Goal: Task Accomplishment & Management: Use online tool/utility

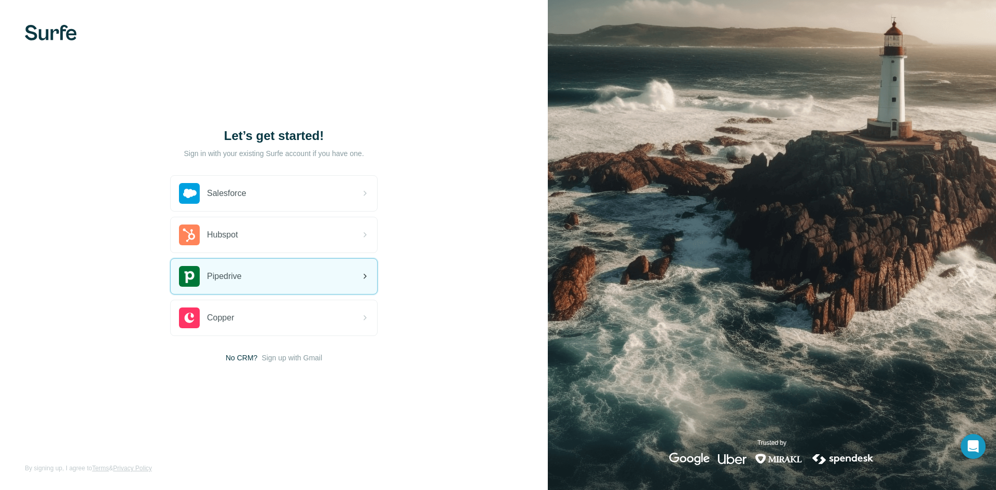
click at [290, 271] on div "Pipedrive" at bounding box center [274, 276] width 207 height 35
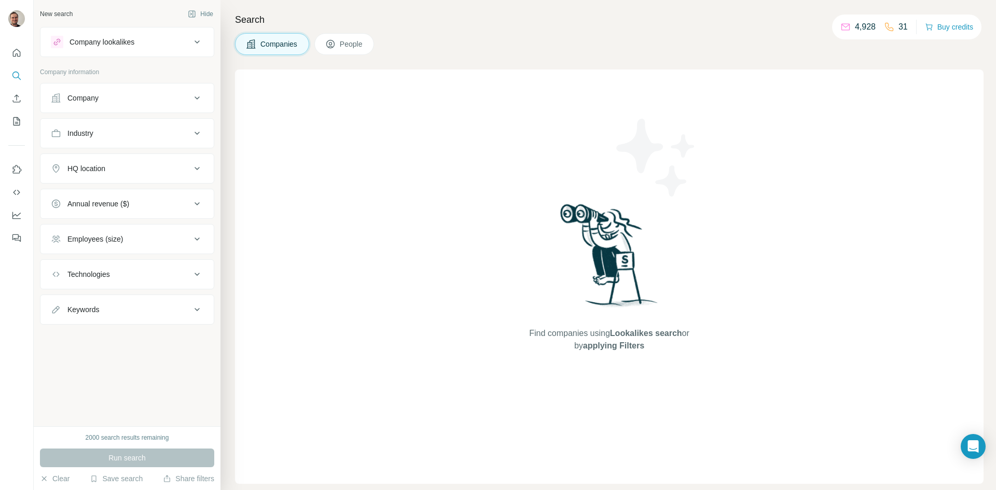
click at [121, 101] on div "Company" at bounding box center [121, 98] width 140 height 10
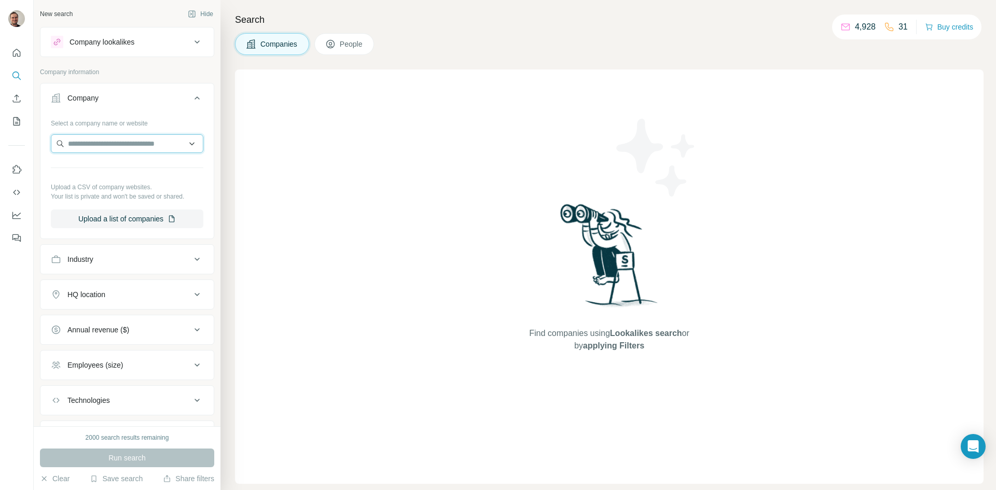
click at [122, 146] on input "text" at bounding box center [127, 143] width 153 height 19
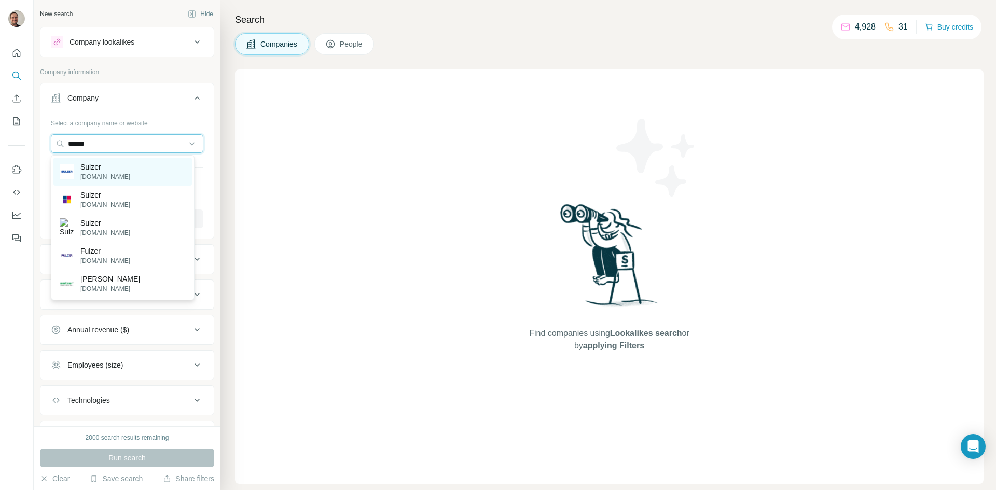
type input "******"
click at [100, 176] on p "sulzer.com" at bounding box center [105, 176] width 50 height 9
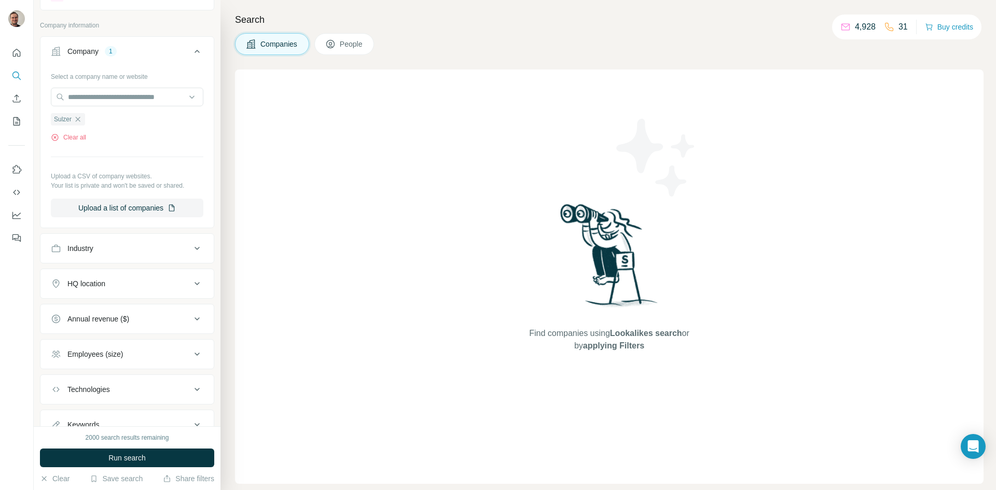
scroll to position [89, 0]
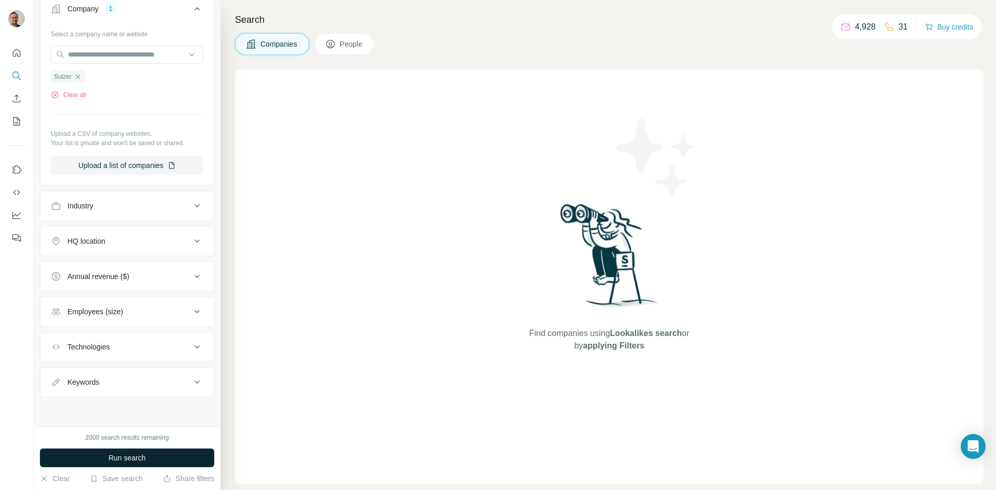
click at [190, 459] on button "Run search" at bounding box center [127, 458] width 174 height 19
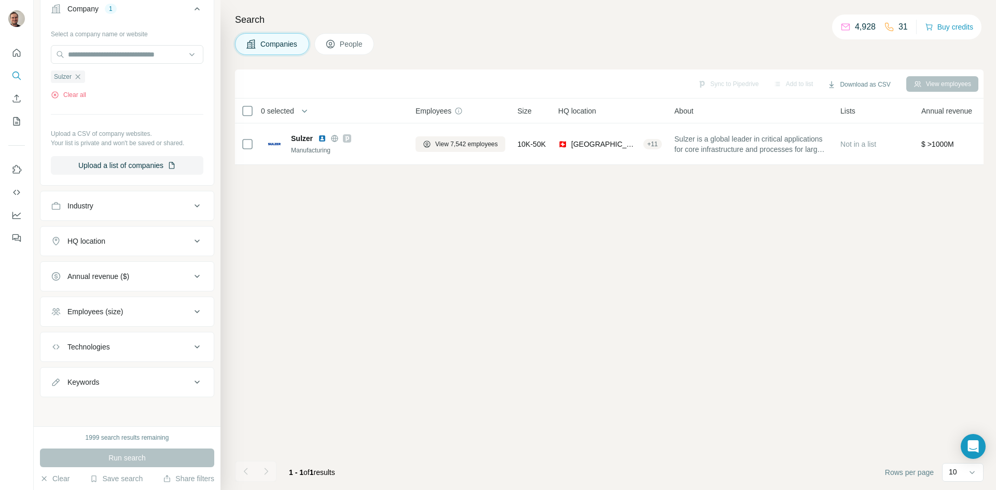
click at [346, 38] on button "People" at bounding box center [344, 44] width 60 height 22
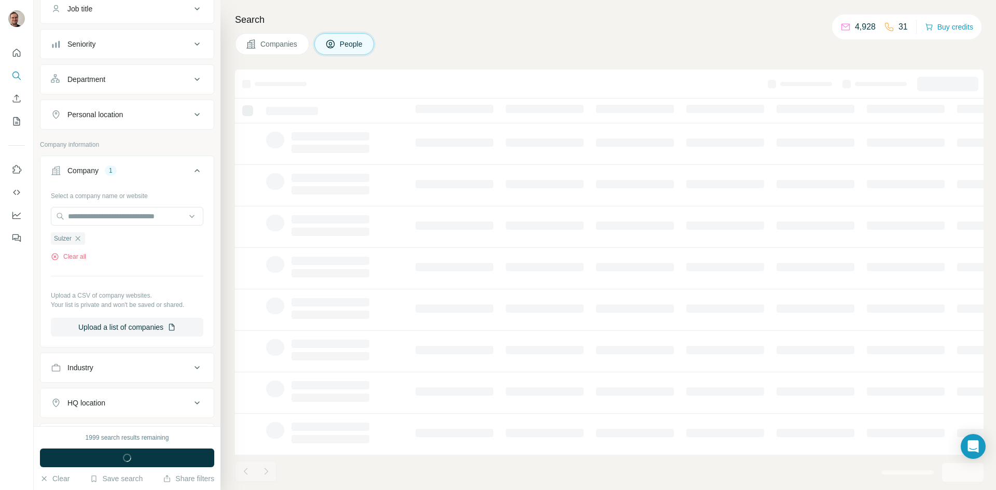
scroll to position [251, 0]
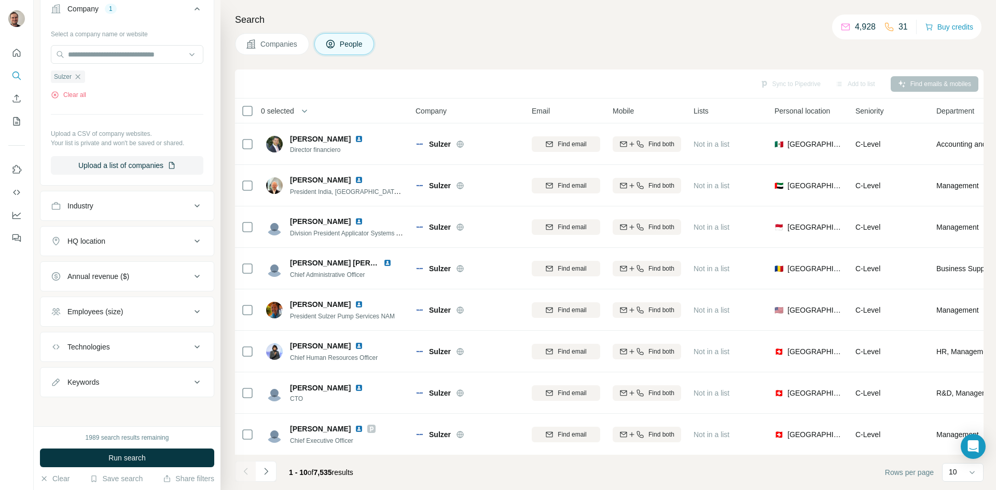
scroll to position [89, 0]
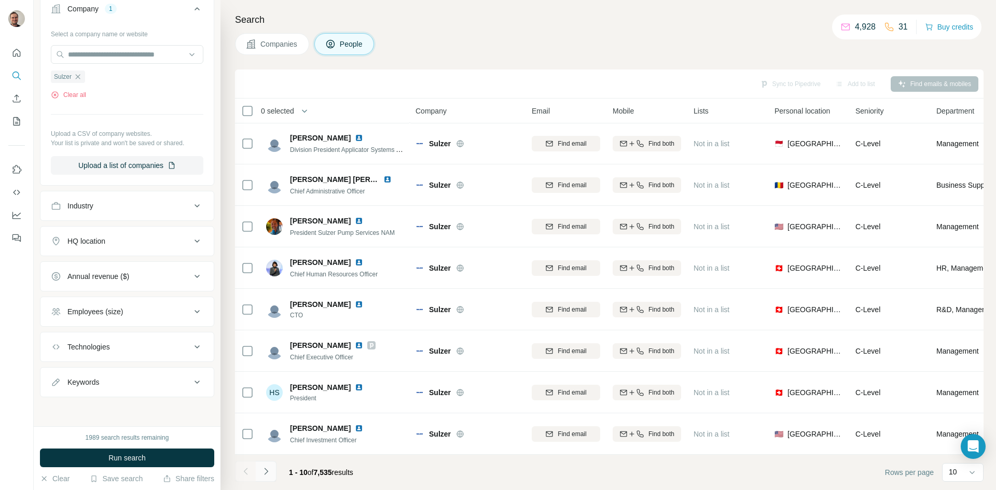
click at [267, 475] on icon "Navigate to next page" at bounding box center [266, 471] width 10 height 10
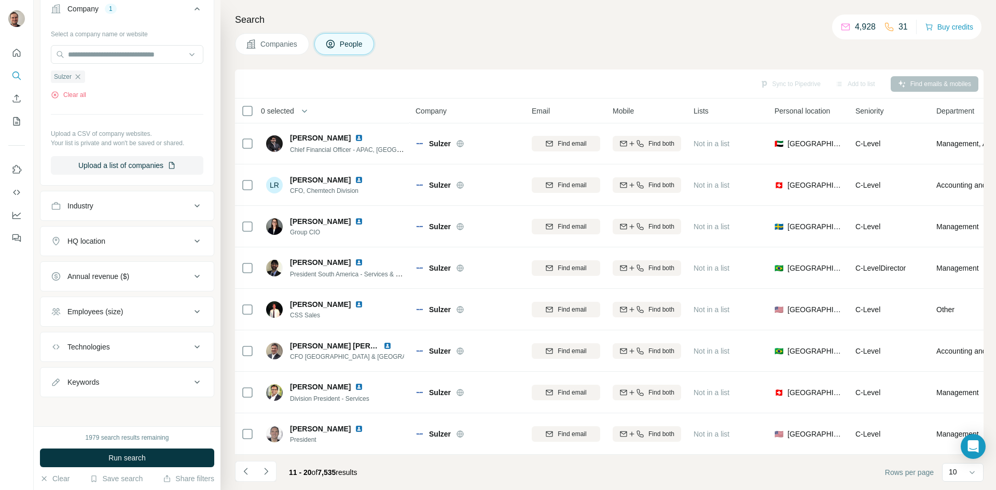
click at [132, 378] on div "Keywords" at bounding box center [121, 382] width 140 height 10
click at [117, 412] on input "text" at bounding box center [117, 408] width 132 height 19
type input "*********"
click at [135, 456] on span "Run search" at bounding box center [126, 458] width 37 height 10
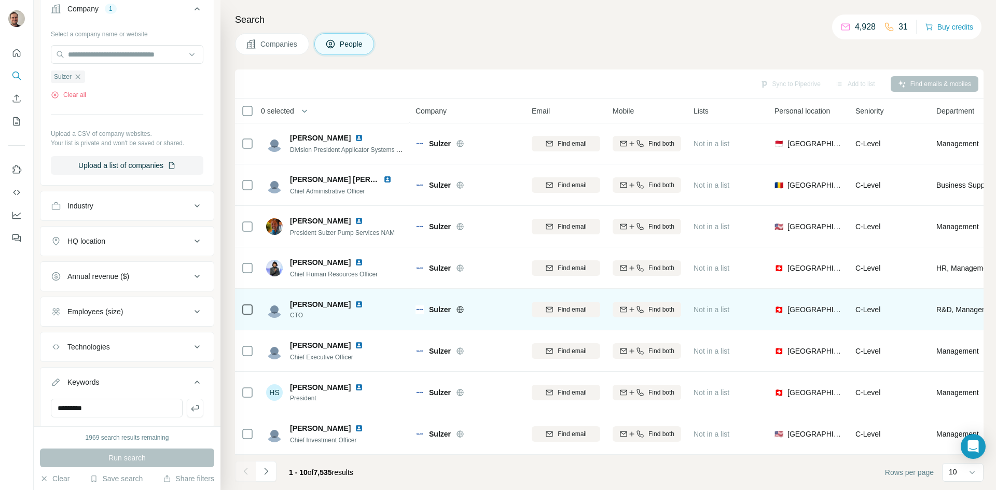
click at [462, 289] on td "Sulzer" at bounding box center [467, 310] width 116 height 42
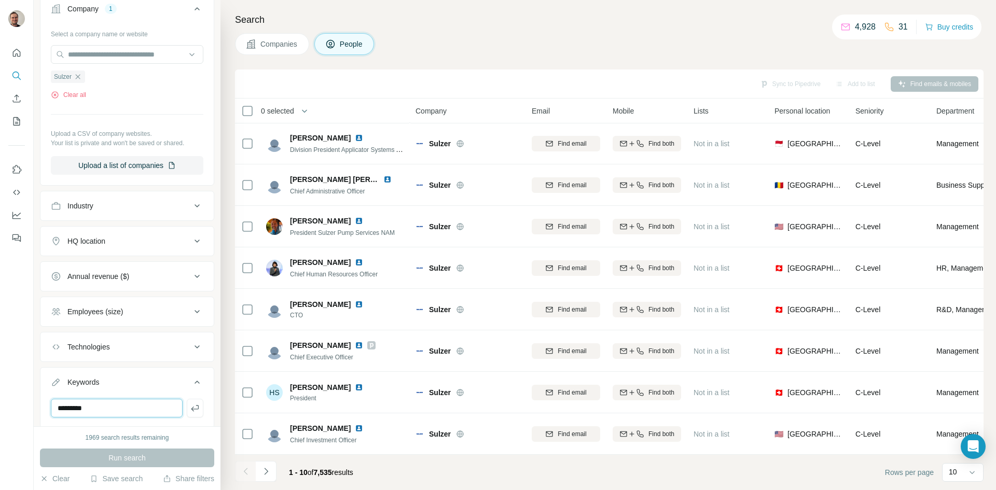
drag, startPoint x: 107, startPoint y: 411, endPoint x: 30, endPoint y: 407, distance: 77.5
click at [30, 407] on div "New search Hide Company lookalikes Personal information Job title Seniority Dep…" at bounding box center [498, 245] width 996 height 490
click at [125, 459] on div "Run search" at bounding box center [127, 458] width 174 height 19
click at [140, 373] on button "Keywords" at bounding box center [126, 384] width 173 height 29
click at [146, 457] on div "Run search" at bounding box center [127, 458] width 174 height 19
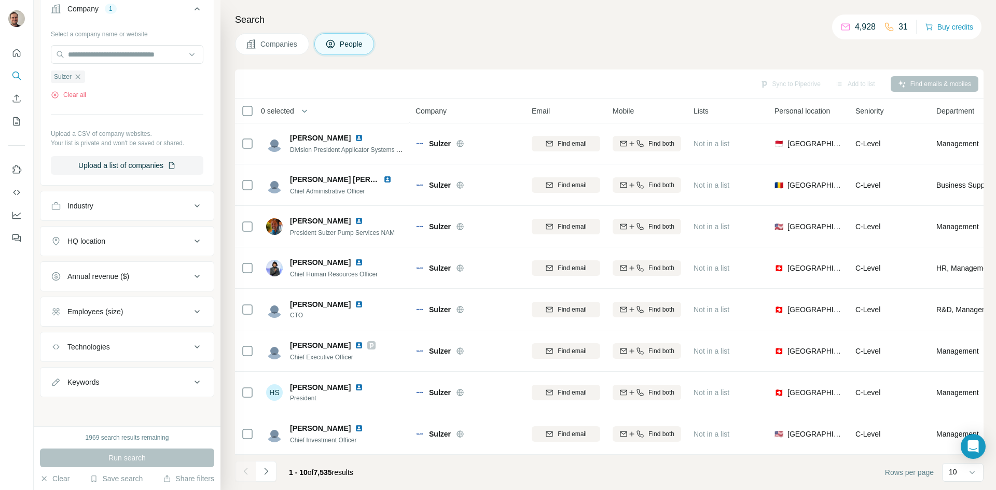
click at [152, 387] on div "Keywords" at bounding box center [121, 382] width 140 height 10
click at [114, 410] on input "text" at bounding box center [117, 408] width 132 height 19
type input "*********"
click at [190, 407] on icon "button" at bounding box center [195, 408] width 10 height 10
click at [167, 456] on button "Run search" at bounding box center [127, 458] width 174 height 19
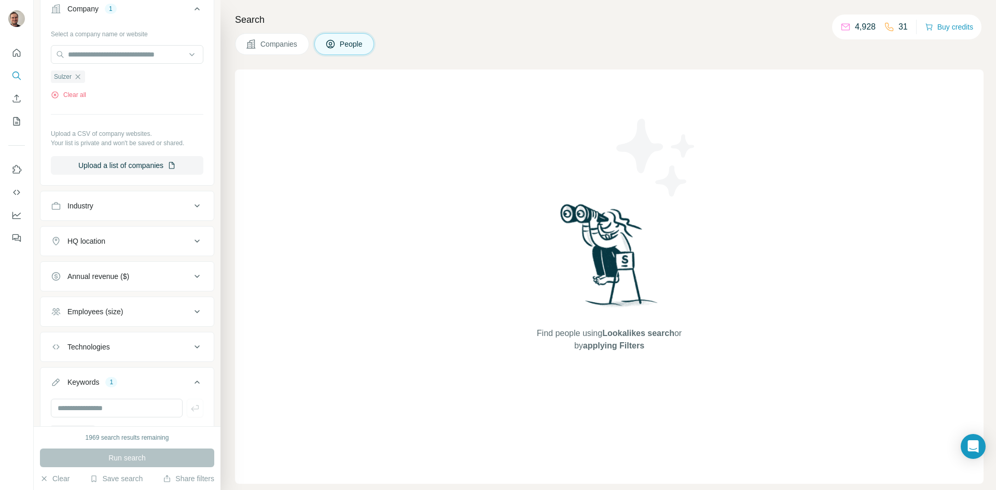
click at [191, 385] on icon at bounding box center [197, 382] width 12 height 12
click at [113, 384] on div "1" at bounding box center [111, 382] width 12 height 9
click at [84, 381] on div "Keywords" at bounding box center [83, 382] width 32 height 10
click at [93, 411] on input "text" at bounding box center [117, 408] width 132 height 19
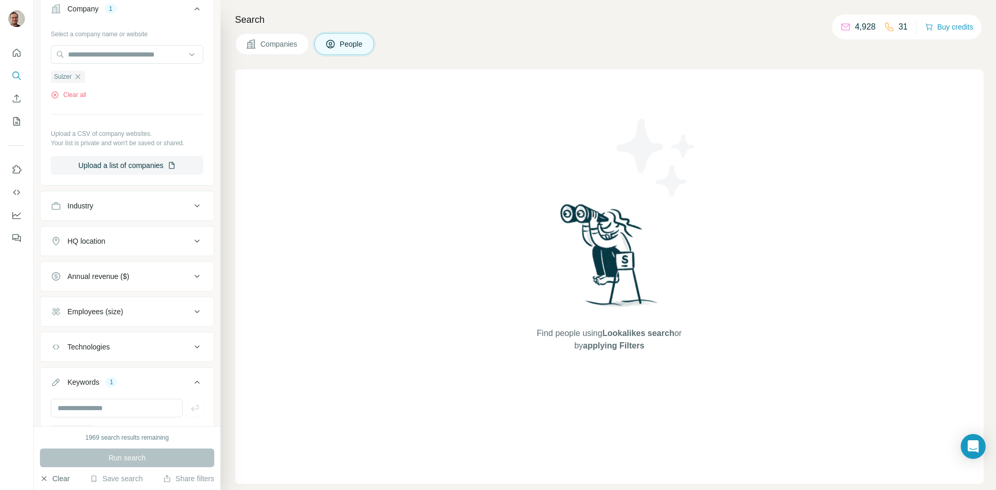
click at [54, 481] on button "Clear" at bounding box center [55, 479] width 30 height 10
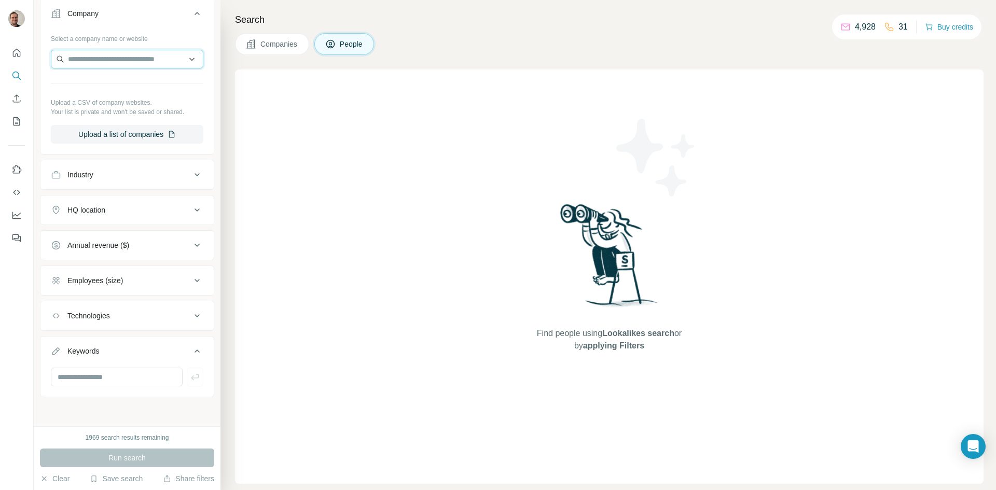
click at [115, 57] on input "text" at bounding box center [127, 59] width 153 height 19
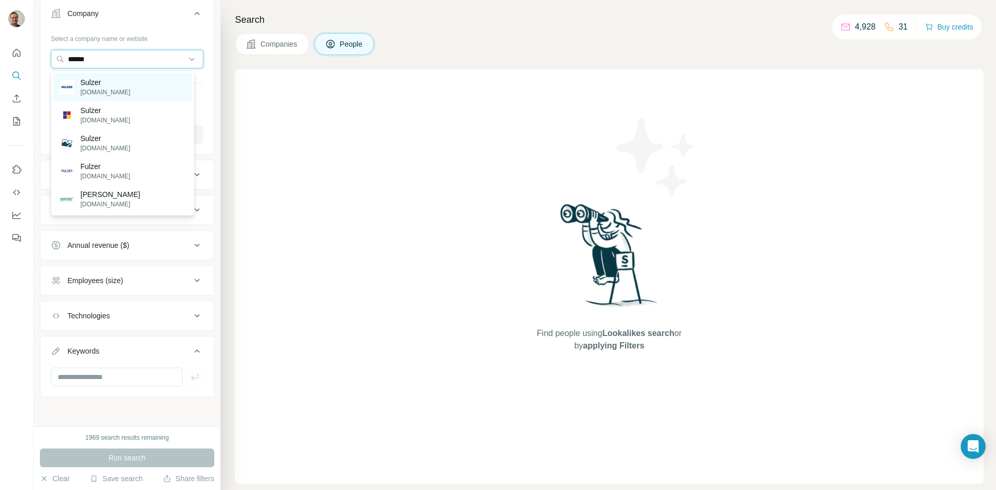
type input "******"
click at [100, 88] on p "sulzer.com" at bounding box center [105, 92] width 50 height 9
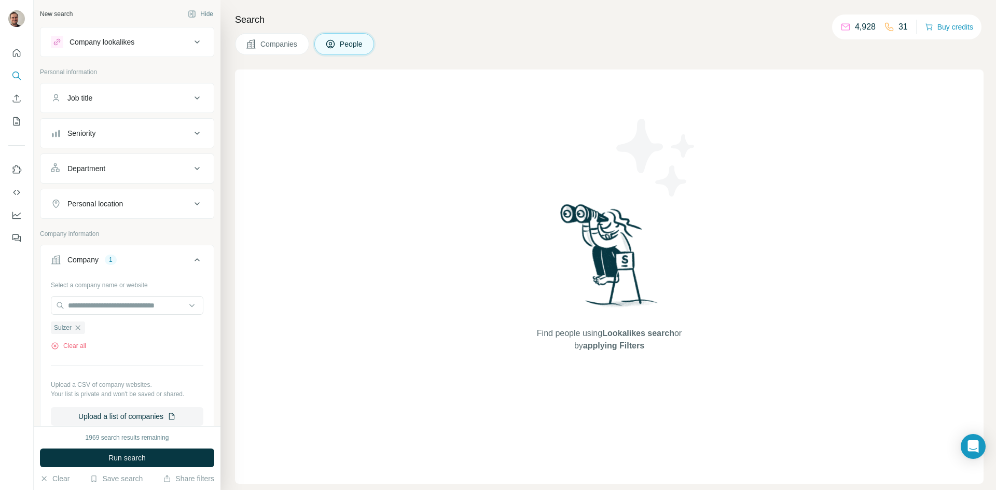
click at [191, 40] on icon at bounding box center [197, 42] width 12 height 12
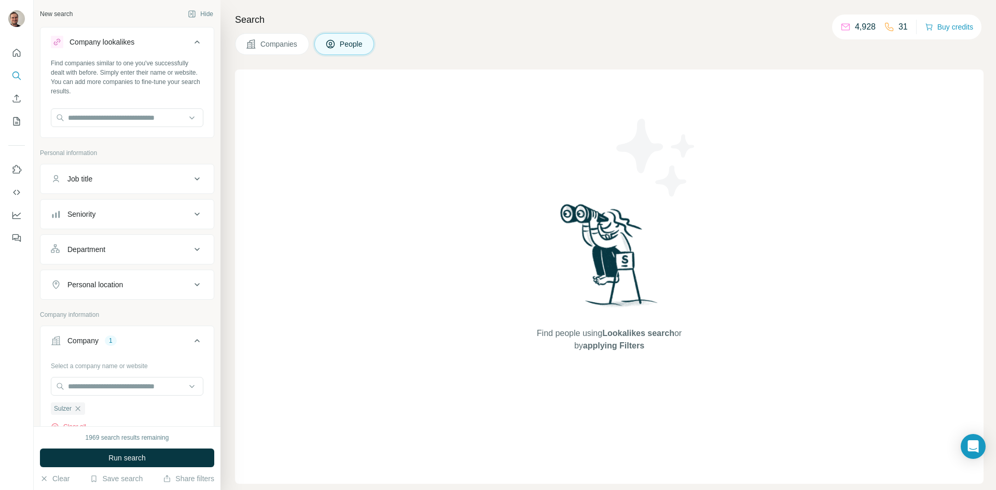
click at [134, 174] on div "Job title" at bounding box center [121, 179] width 140 height 10
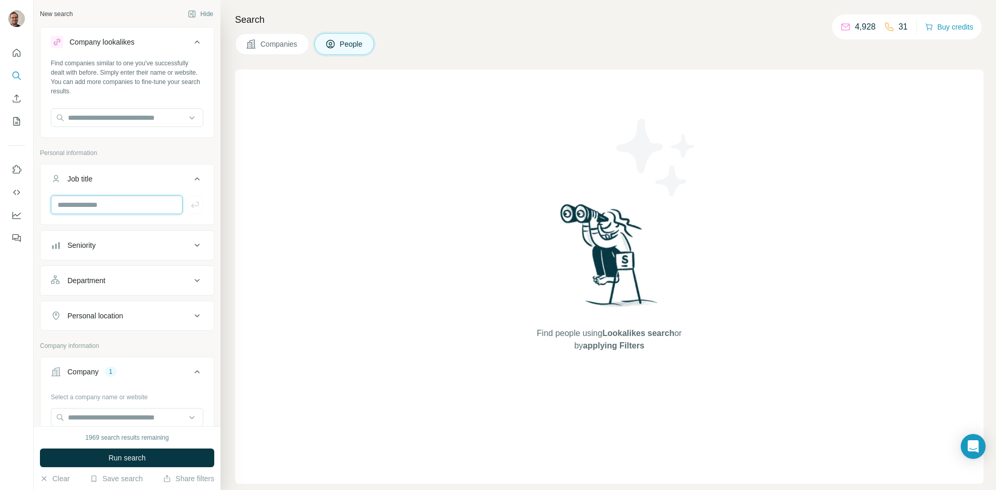
click at [120, 209] on input "text" at bounding box center [117, 205] width 132 height 19
type input "*********"
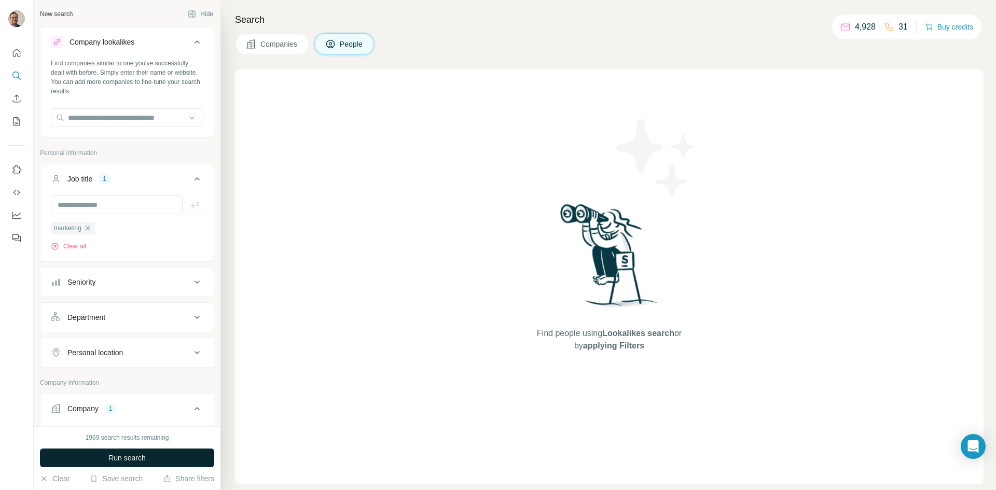
click at [160, 457] on button "Run search" at bounding box center [127, 458] width 174 height 19
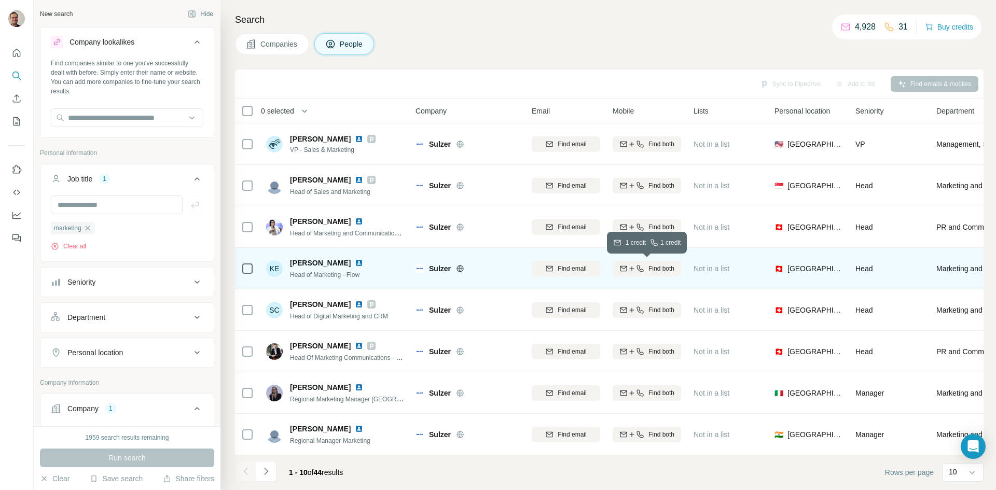
click at [665, 270] on span "Find both" at bounding box center [662, 268] width 26 height 9
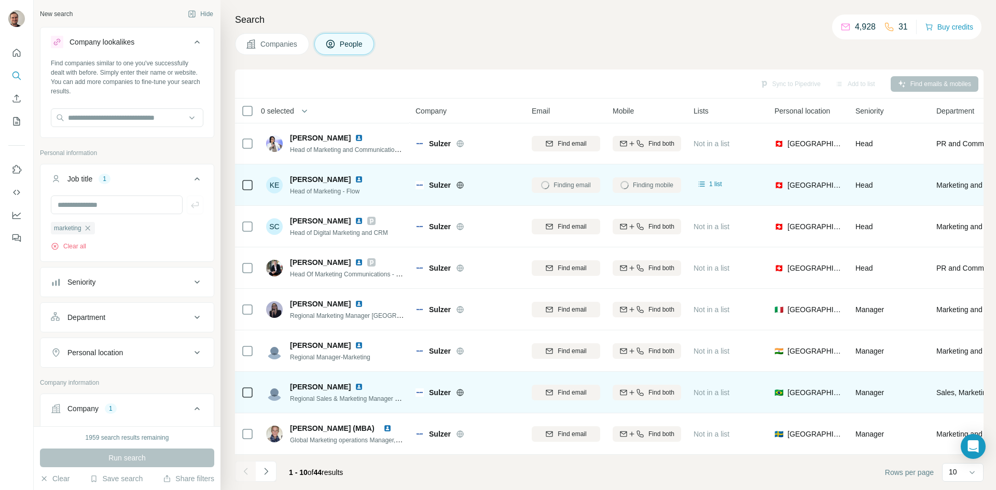
click at [316, 382] on span "Isadora Cataldo" at bounding box center [320, 387] width 61 height 10
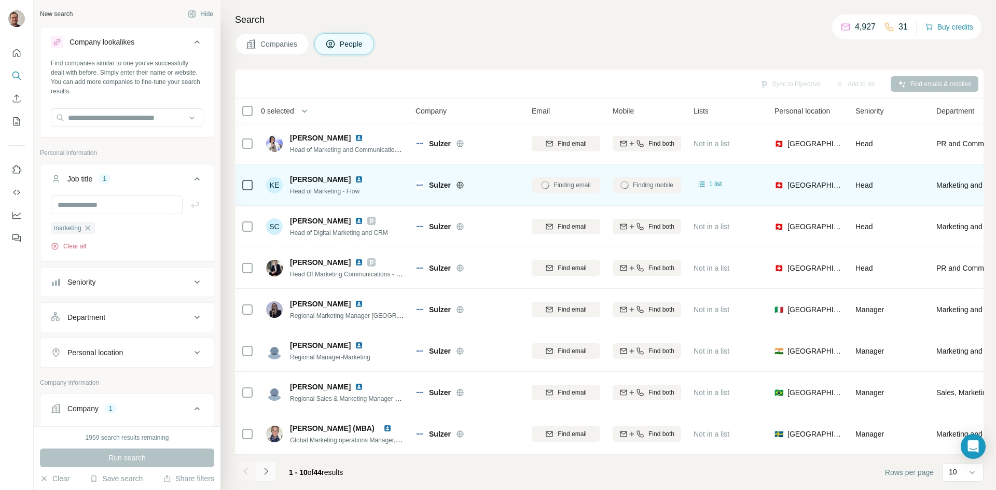
click at [266, 471] on icon "Navigate to next page" at bounding box center [266, 471] width 10 height 10
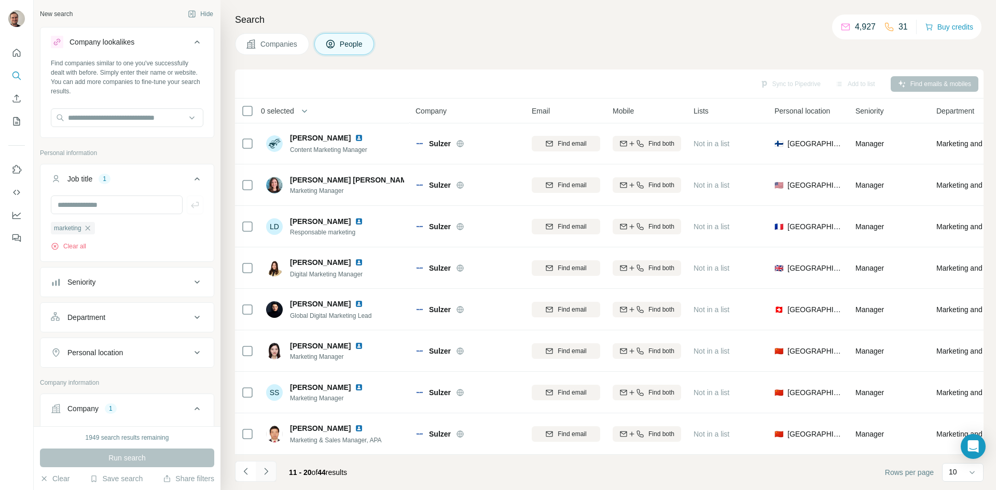
click at [269, 472] on icon "Navigate to next page" at bounding box center [266, 471] width 10 height 10
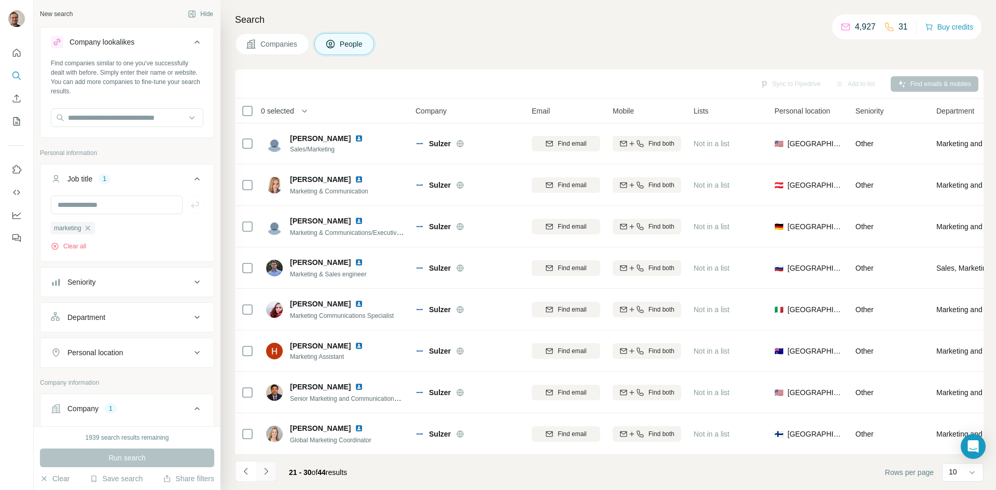
click at [265, 477] on button "Navigate to next page" at bounding box center [266, 471] width 21 height 21
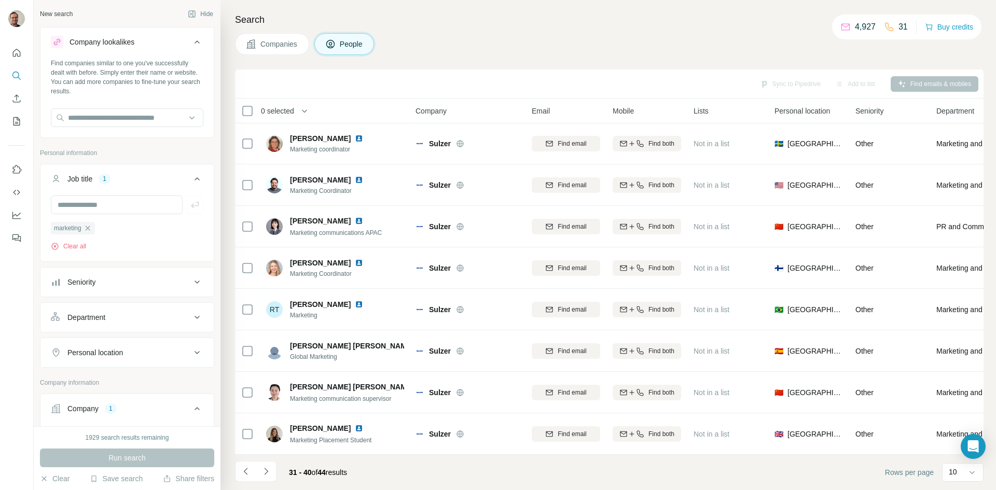
scroll to position [0, 0]
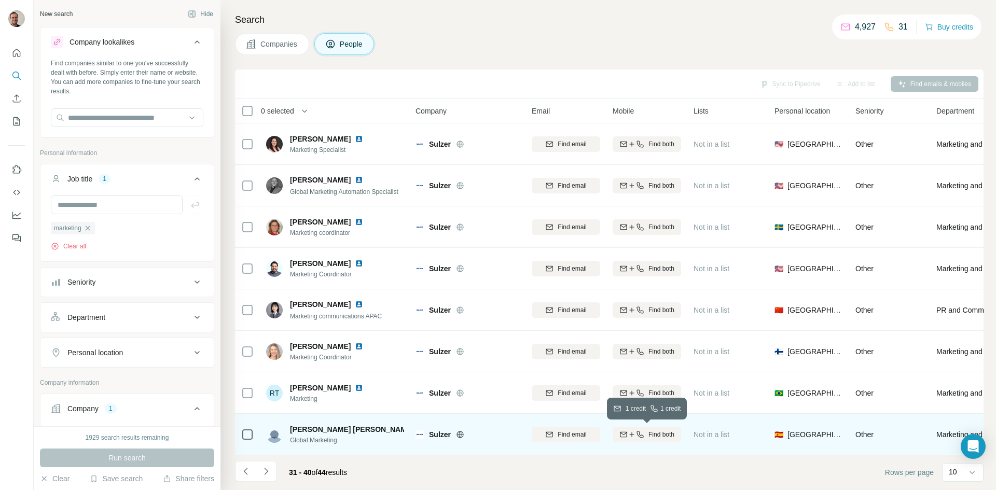
click at [662, 431] on span "Find both" at bounding box center [662, 434] width 26 height 9
click at [264, 473] on icon "Navigate to next page" at bounding box center [266, 471] width 10 height 10
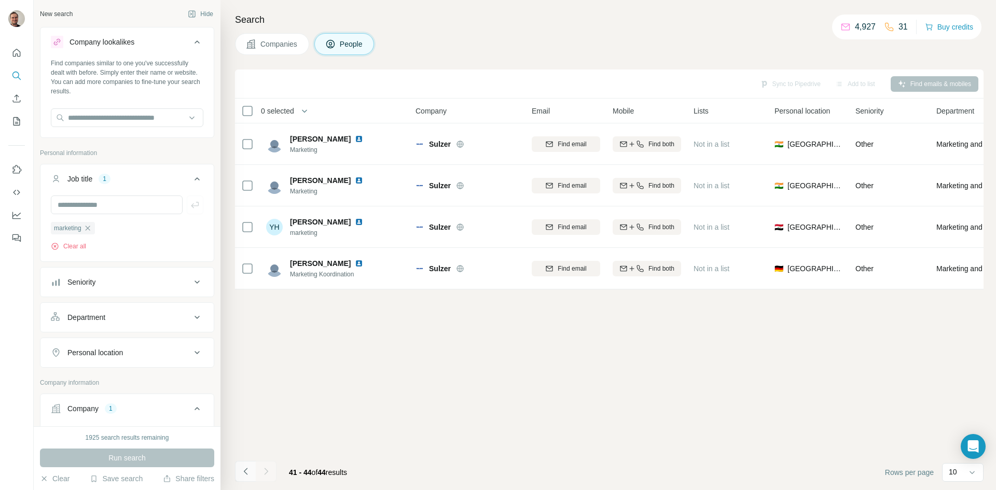
click at [245, 470] on icon "Navigate to previous page" at bounding box center [245, 471] width 4 height 7
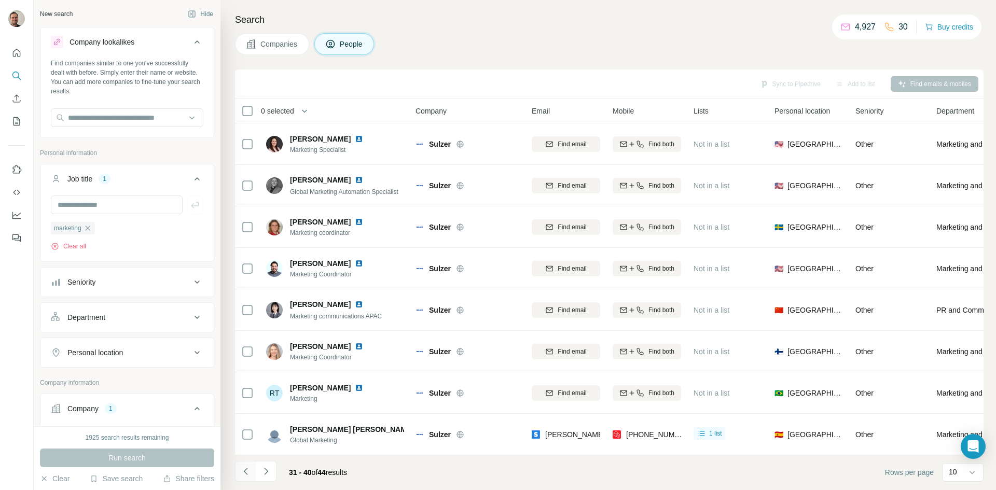
click at [245, 471] on icon "Navigate to previous page" at bounding box center [245, 471] width 4 height 7
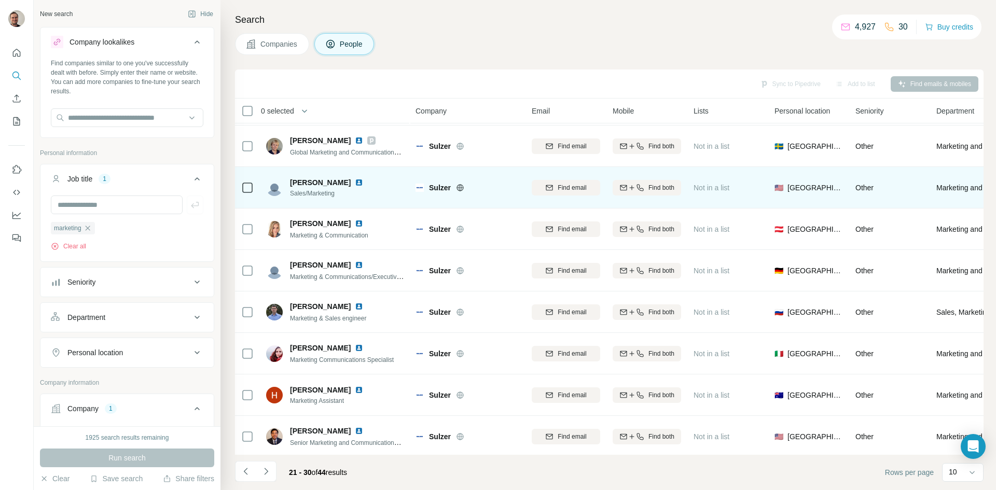
scroll to position [39, 0]
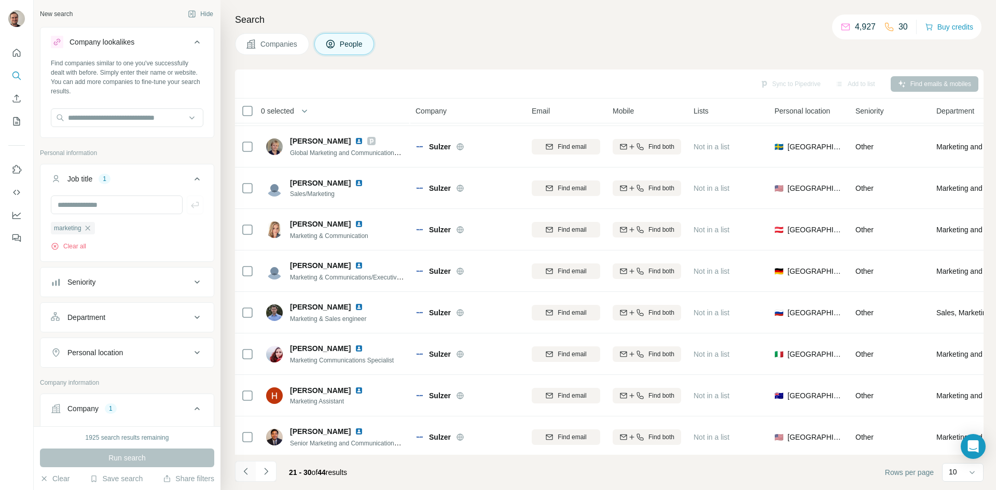
click at [243, 475] on icon "Navigate to previous page" at bounding box center [246, 471] width 10 height 10
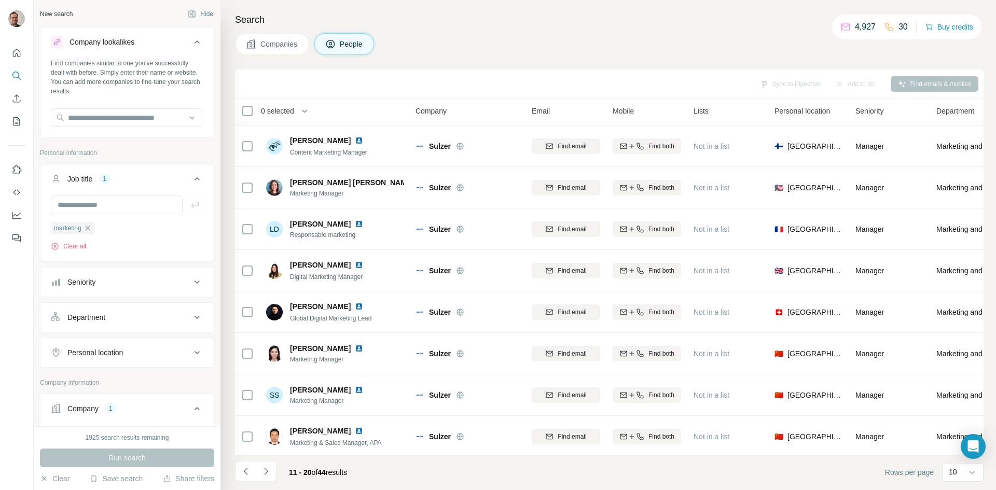
scroll to position [82, 0]
click at [247, 469] on icon "Navigate to previous page" at bounding box center [245, 471] width 4 height 7
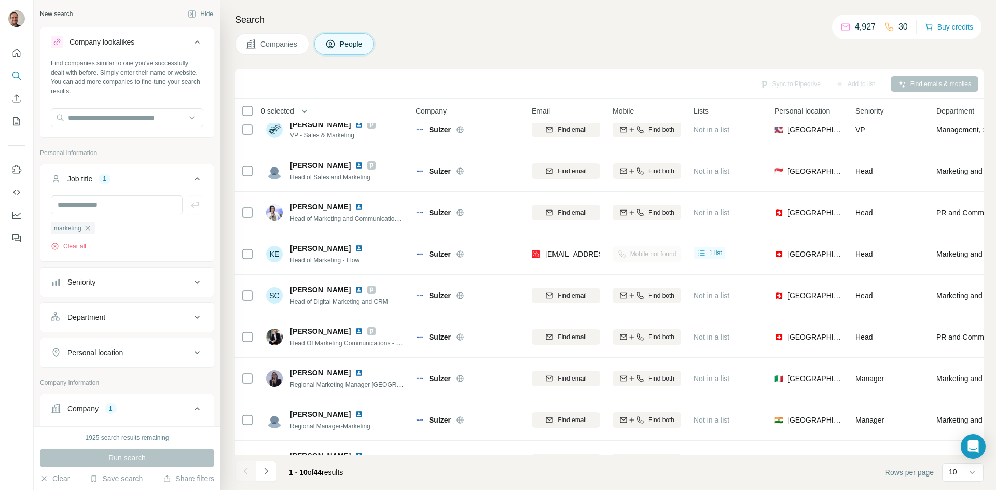
scroll to position [7, 0]
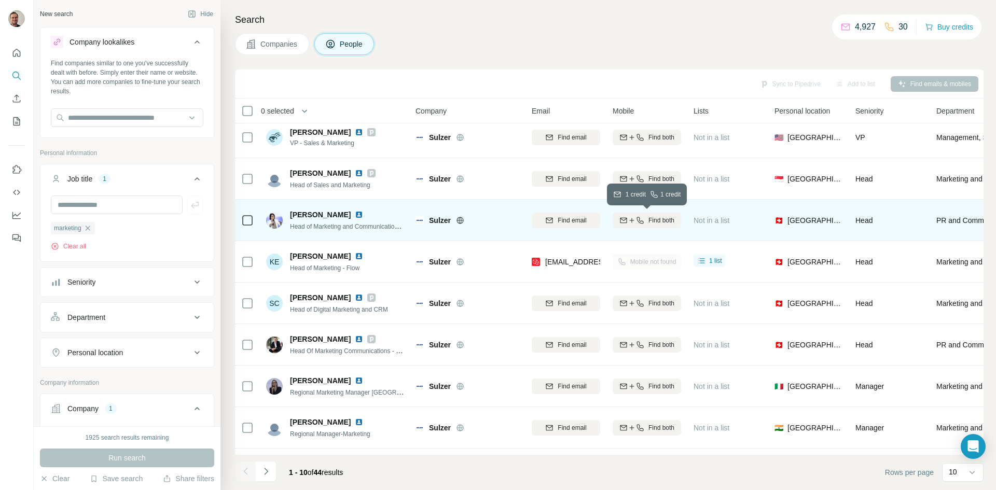
click at [659, 222] on span "Find both" at bounding box center [662, 220] width 26 height 9
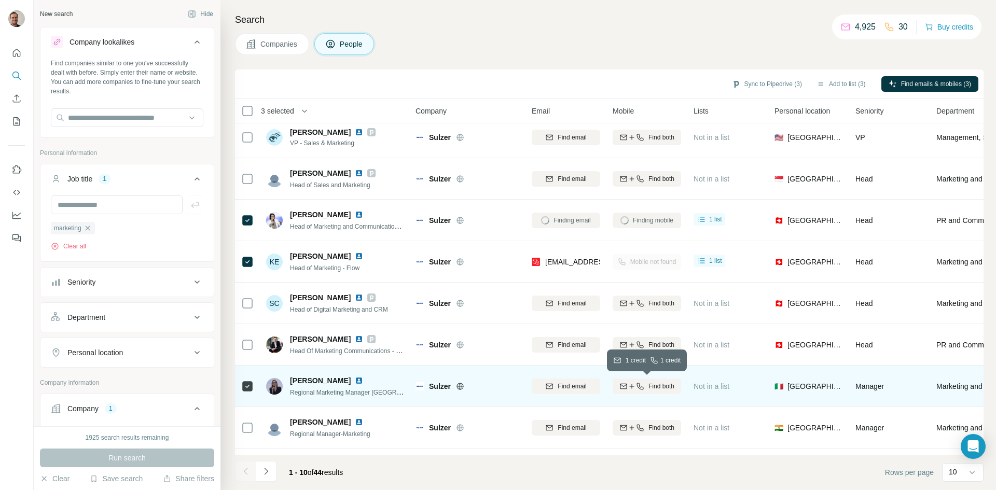
click at [669, 387] on span "Find both" at bounding box center [662, 386] width 26 height 9
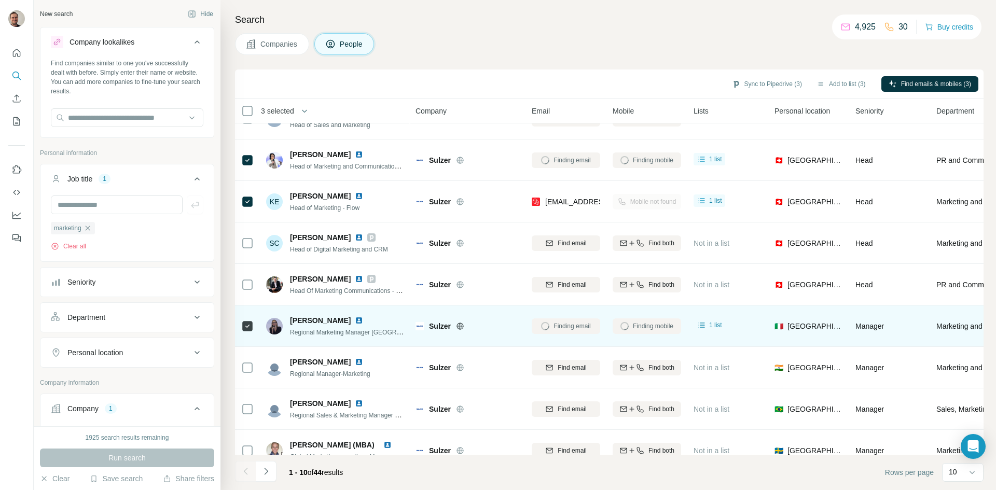
scroll to position [89, 0]
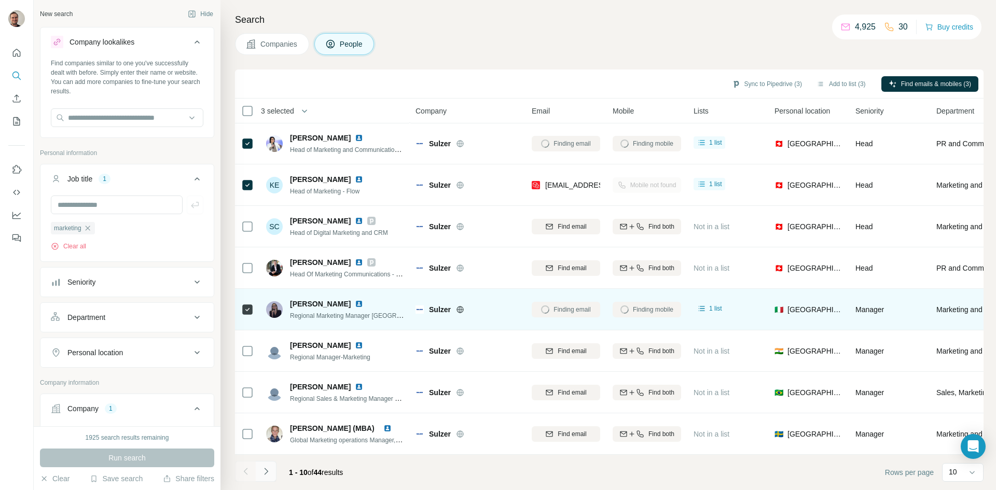
click at [268, 477] on button "Navigate to next page" at bounding box center [266, 471] width 21 height 21
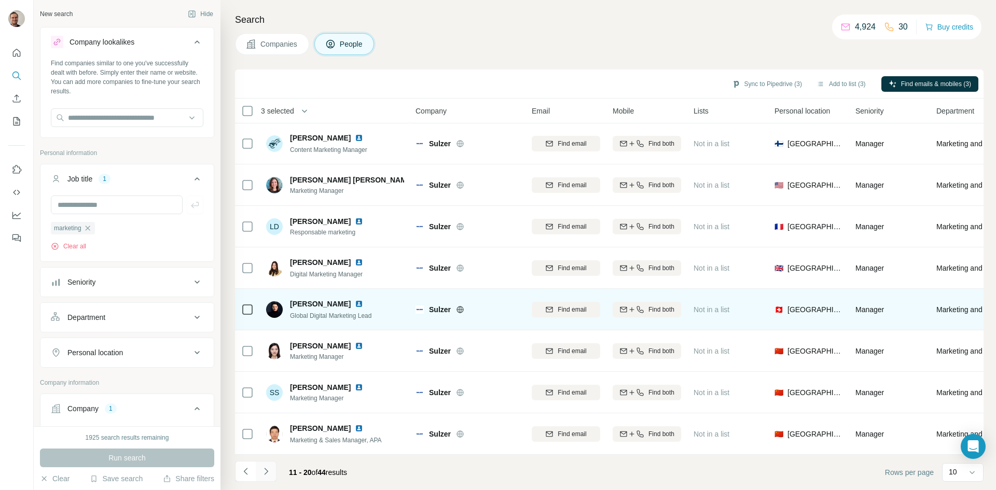
click at [267, 472] on icon "Navigate to next page" at bounding box center [266, 471] width 4 height 7
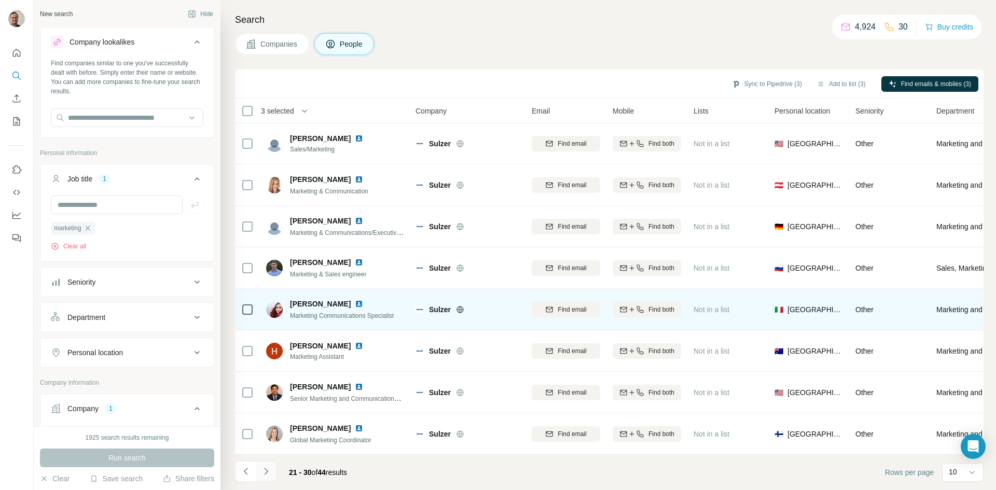
click at [265, 470] on icon "Navigate to next page" at bounding box center [266, 471] width 10 height 10
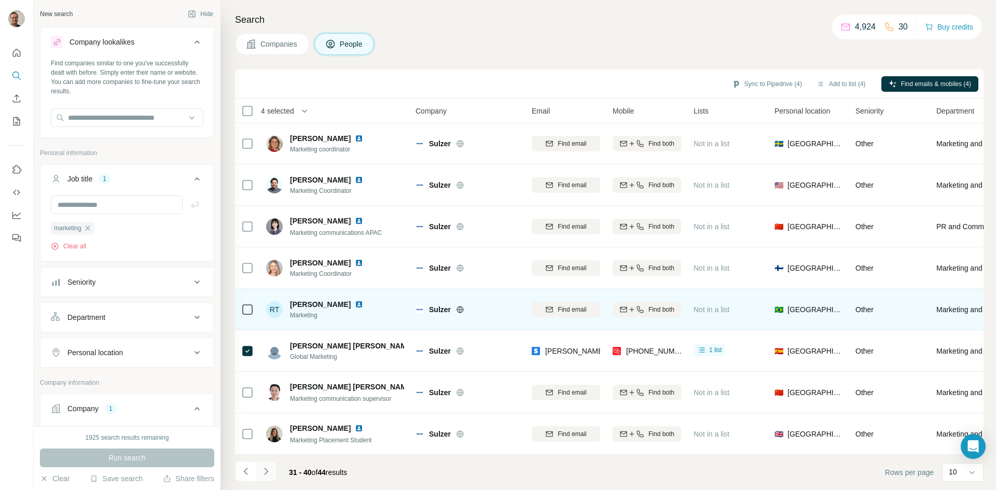
click at [268, 473] on icon "Navigate to next page" at bounding box center [266, 471] width 10 height 10
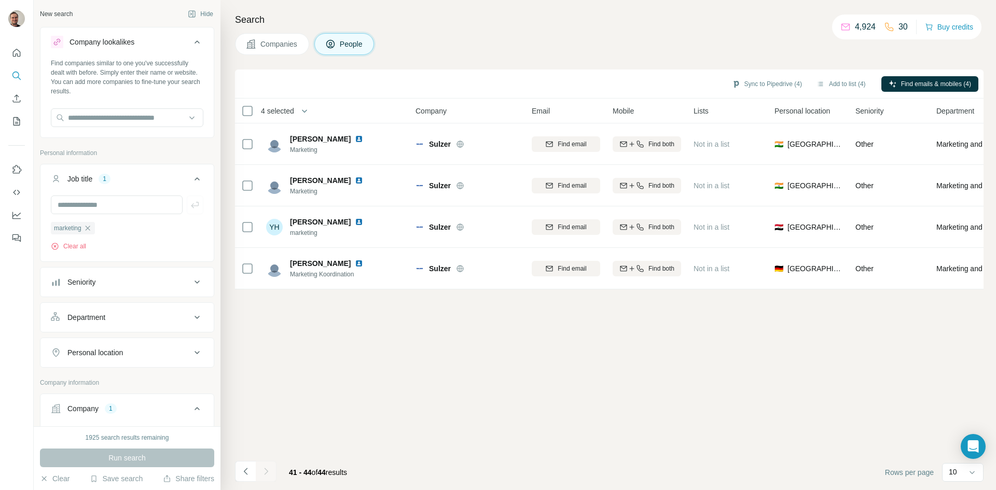
scroll to position [0, 0]
click at [247, 474] on icon "Navigate to previous page" at bounding box center [246, 471] width 10 height 10
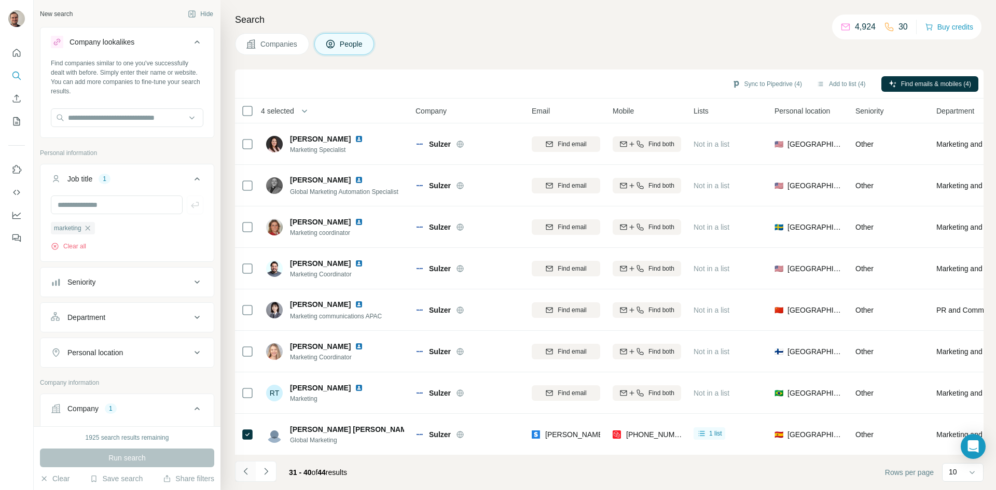
click at [247, 474] on icon "Navigate to previous page" at bounding box center [246, 471] width 10 height 10
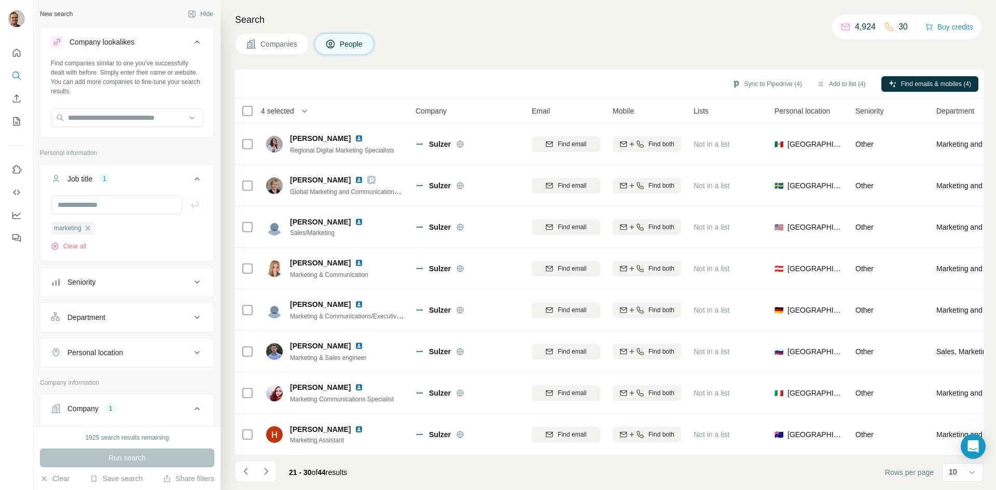
scroll to position [89, 0]
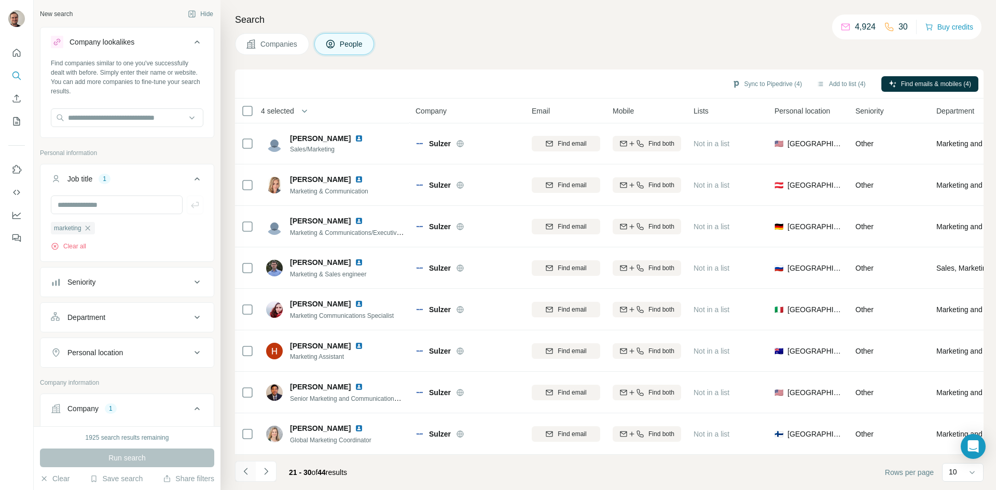
click at [245, 472] on icon "Navigate to previous page" at bounding box center [246, 471] width 10 height 10
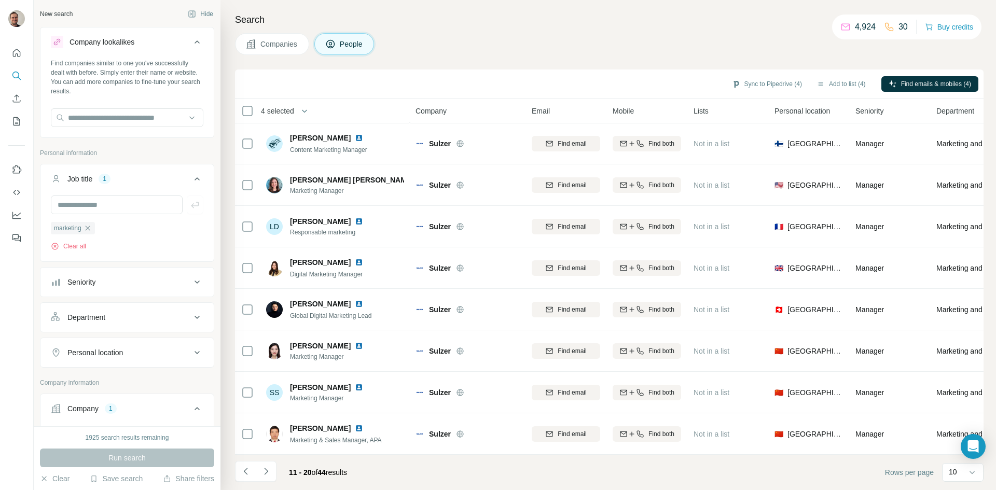
scroll to position [0, 0]
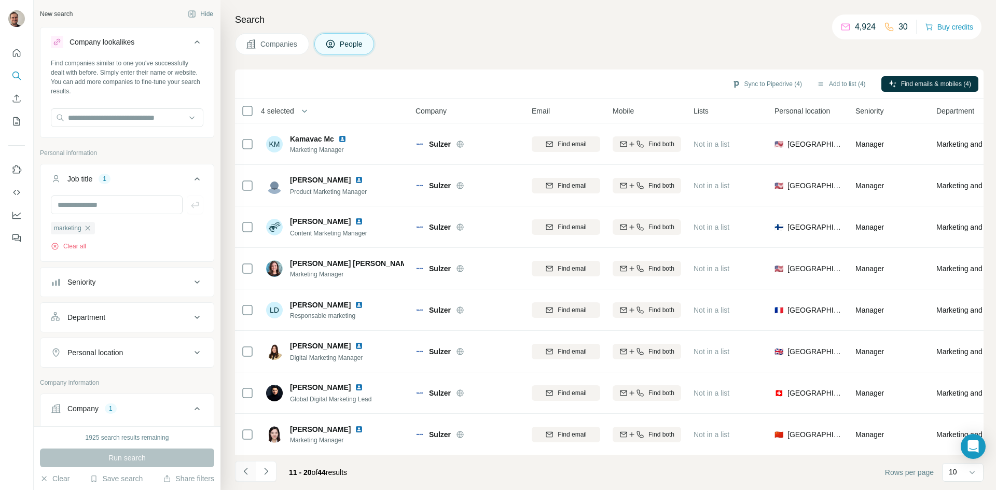
click at [242, 468] on icon "Navigate to previous page" at bounding box center [246, 471] width 10 height 10
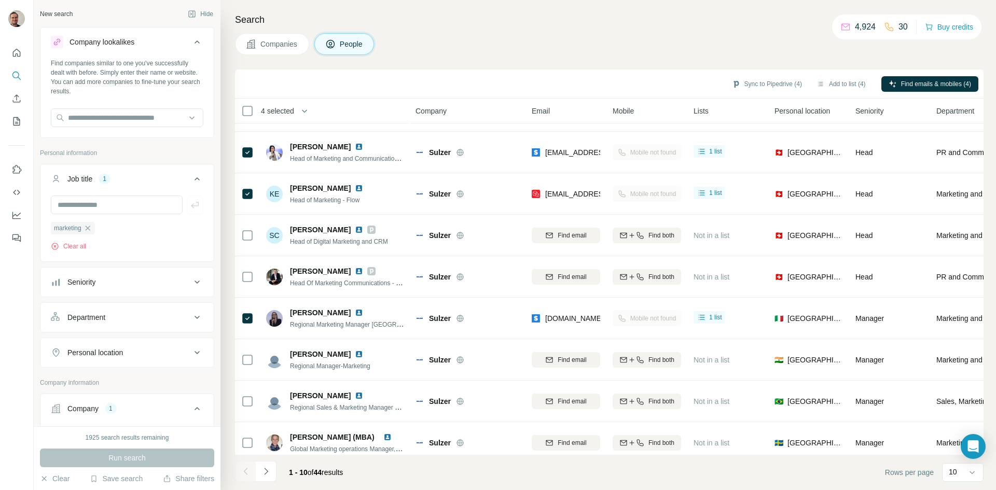
scroll to position [89, 0]
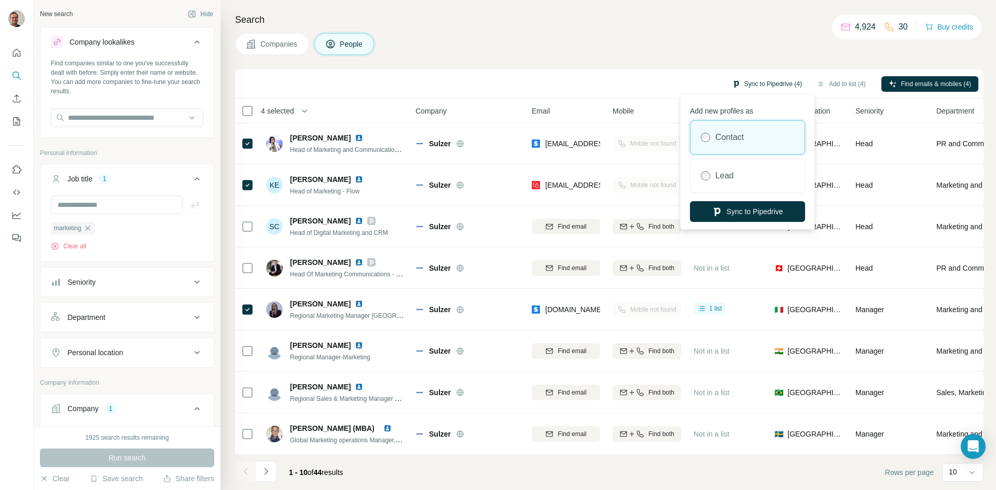
click at [771, 81] on button "Sync to Pipedrive (4)" at bounding box center [767, 84] width 85 height 16
click at [746, 207] on button "Sync to Pipedrive" at bounding box center [747, 211] width 115 height 21
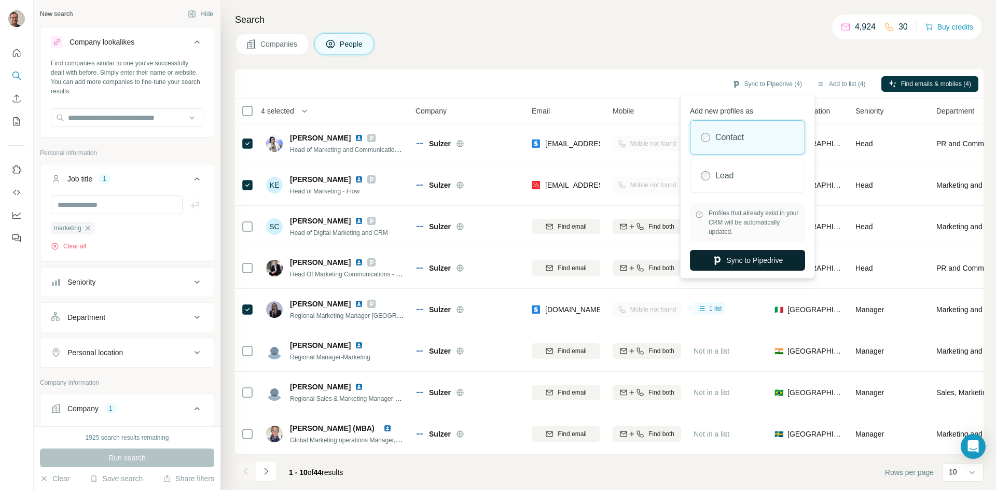
click at [746, 263] on button "Sync to Pipedrive" at bounding box center [747, 260] width 115 height 21
click at [760, 254] on button "Sync to Pipedrive" at bounding box center [747, 260] width 115 height 21
